Goal: Task Accomplishment & Management: Manage account settings

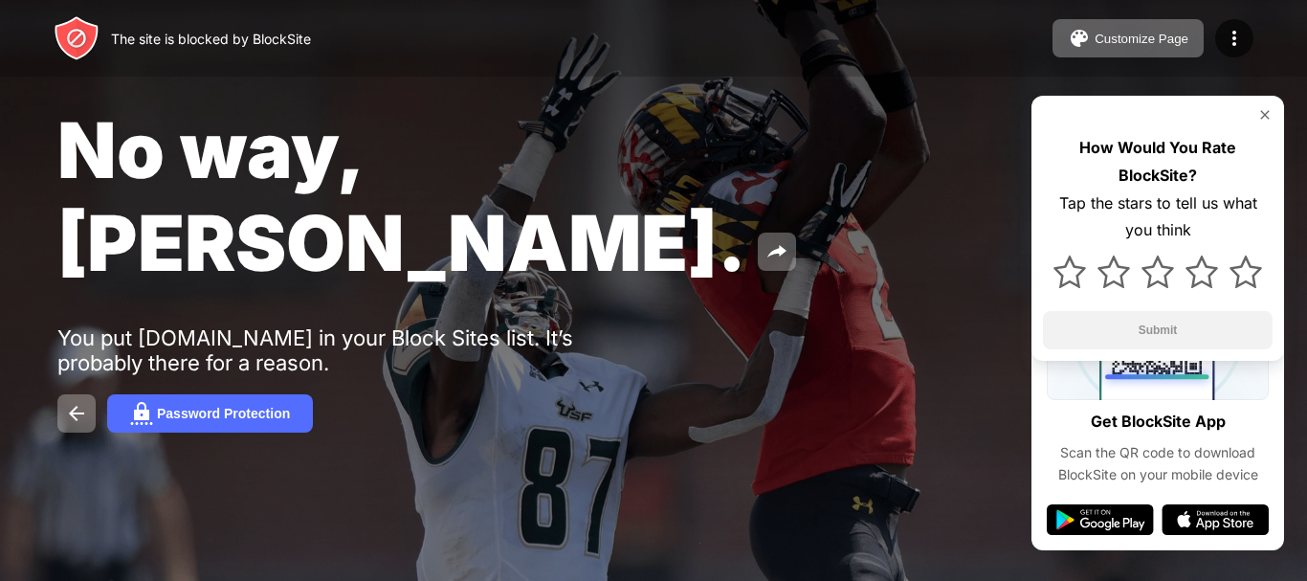
click at [1262, 113] on img at bounding box center [1265, 114] width 15 height 15
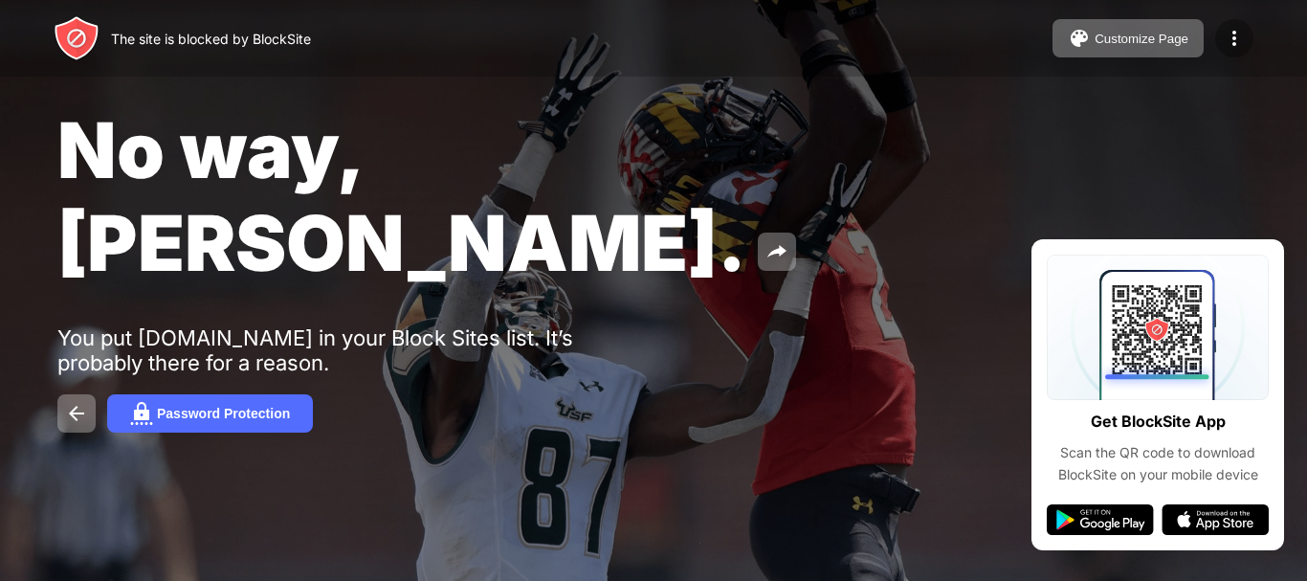
click at [1232, 36] on img at bounding box center [1234, 38] width 23 height 23
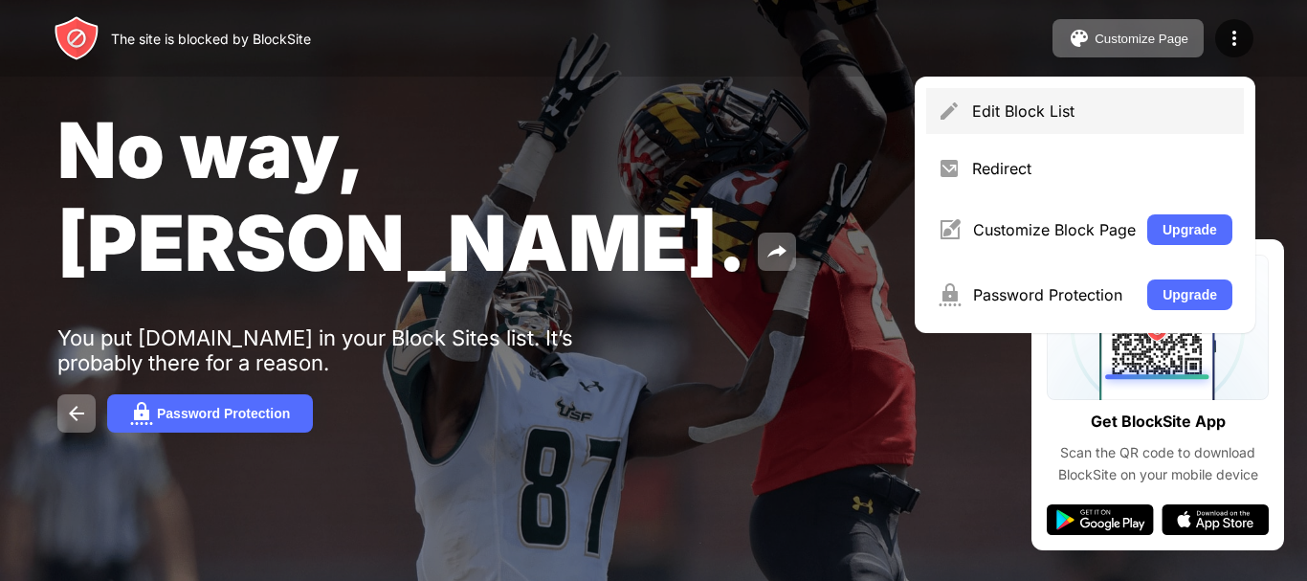
click at [1038, 123] on div "Edit Block List" at bounding box center [1085, 111] width 318 height 46
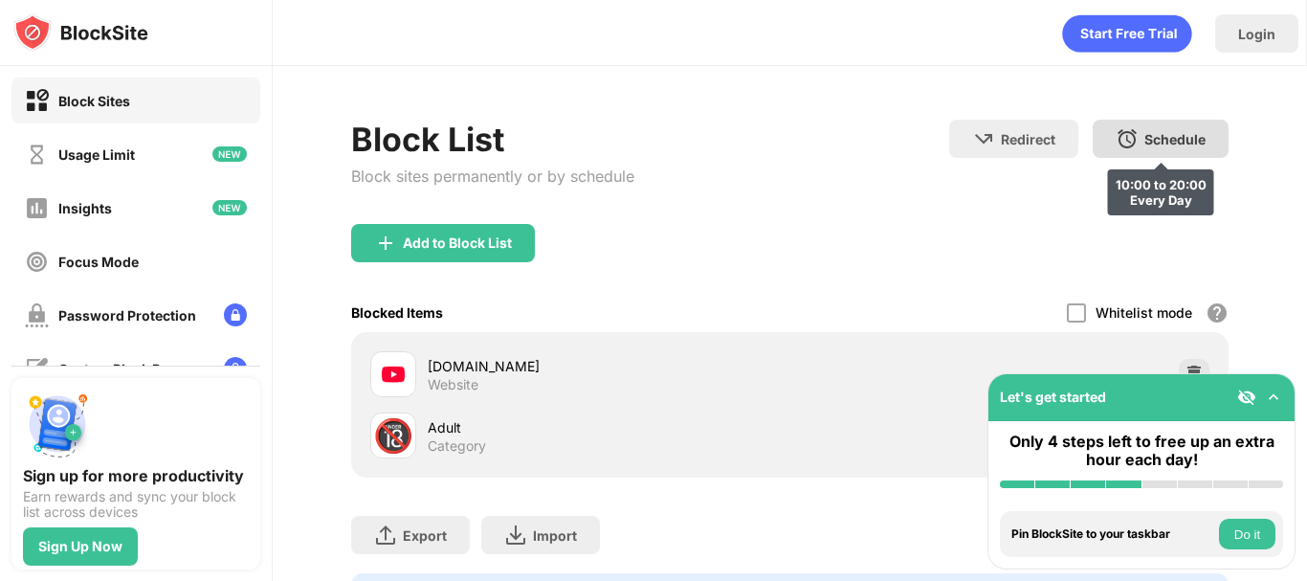
click at [1157, 126] on div "Schedule 10:00 to 20:00 Every Day" at bounding box center [1161, 139] width 136 height 38
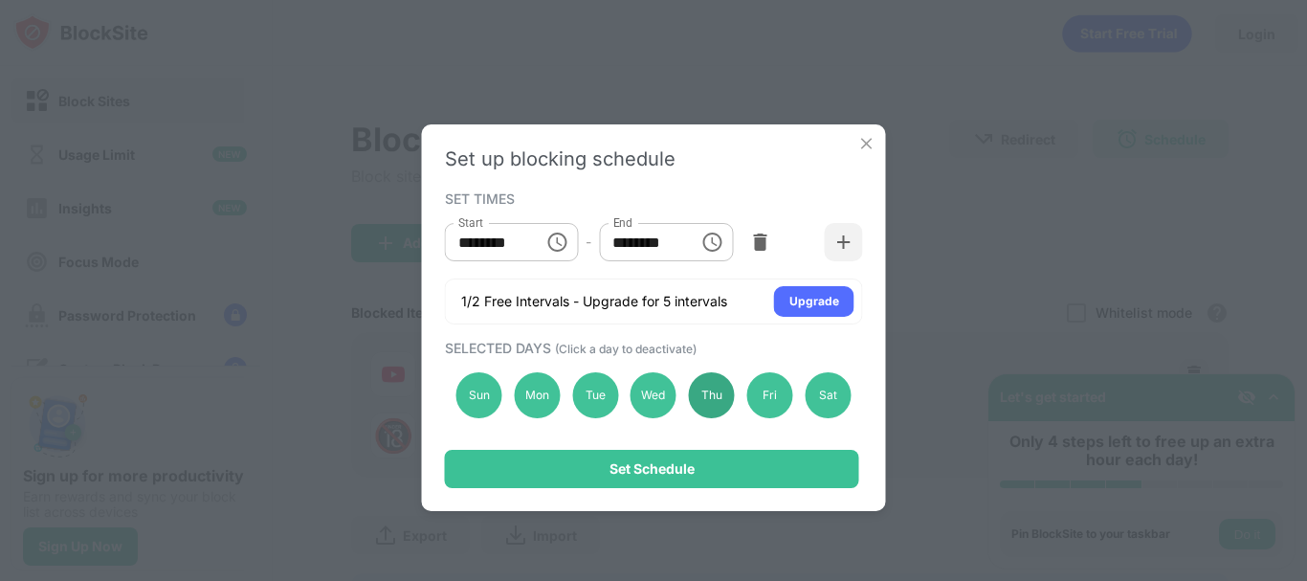
click at [717, 403] on div "Thu" at bounding box center [712, 395] width 46 height 46
click at [841, 396] on div "Sat" at bounding box center [828, 395] width 46 height 46
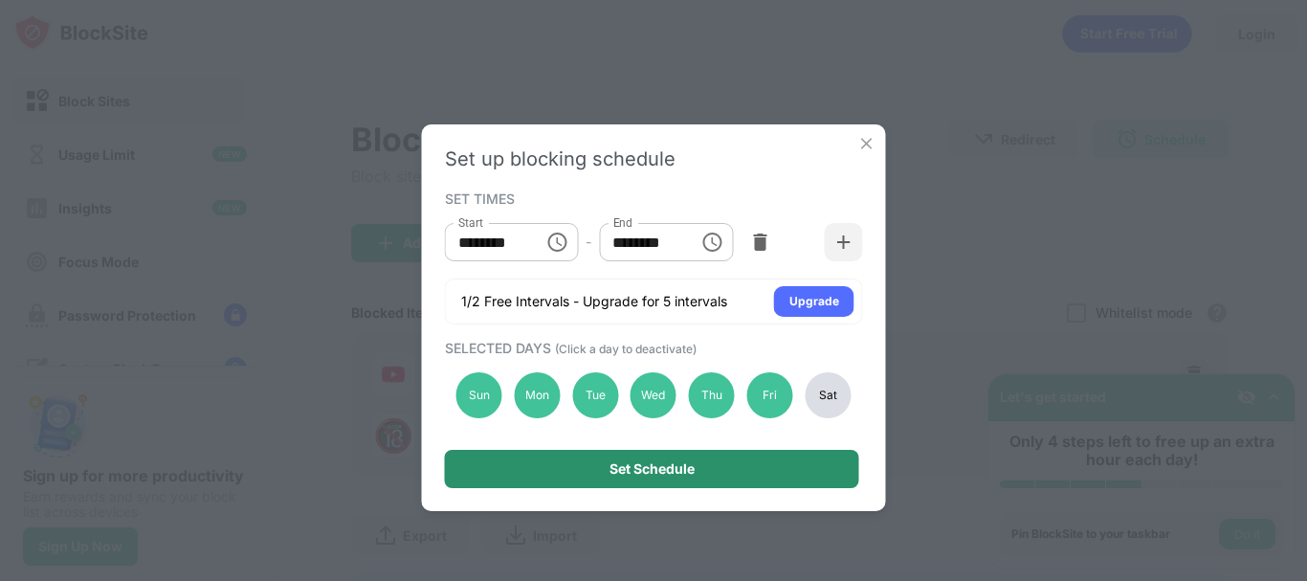
click at [770, 462] on div "Set Schedule" at bounding box center [652, 469] width 414 height 38
